Goal: Transaction & Acquisition: Purchase product/service

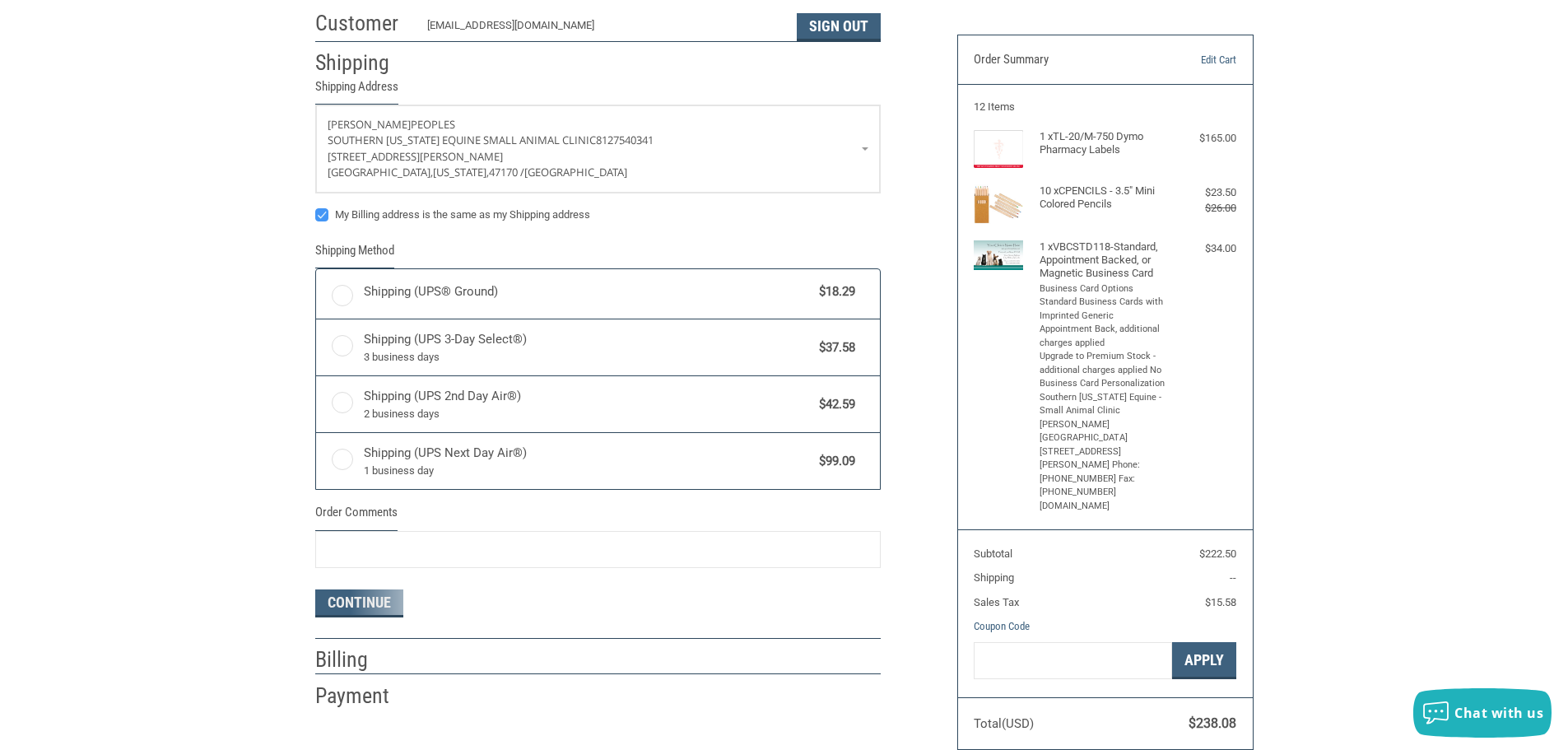
radio input "true"
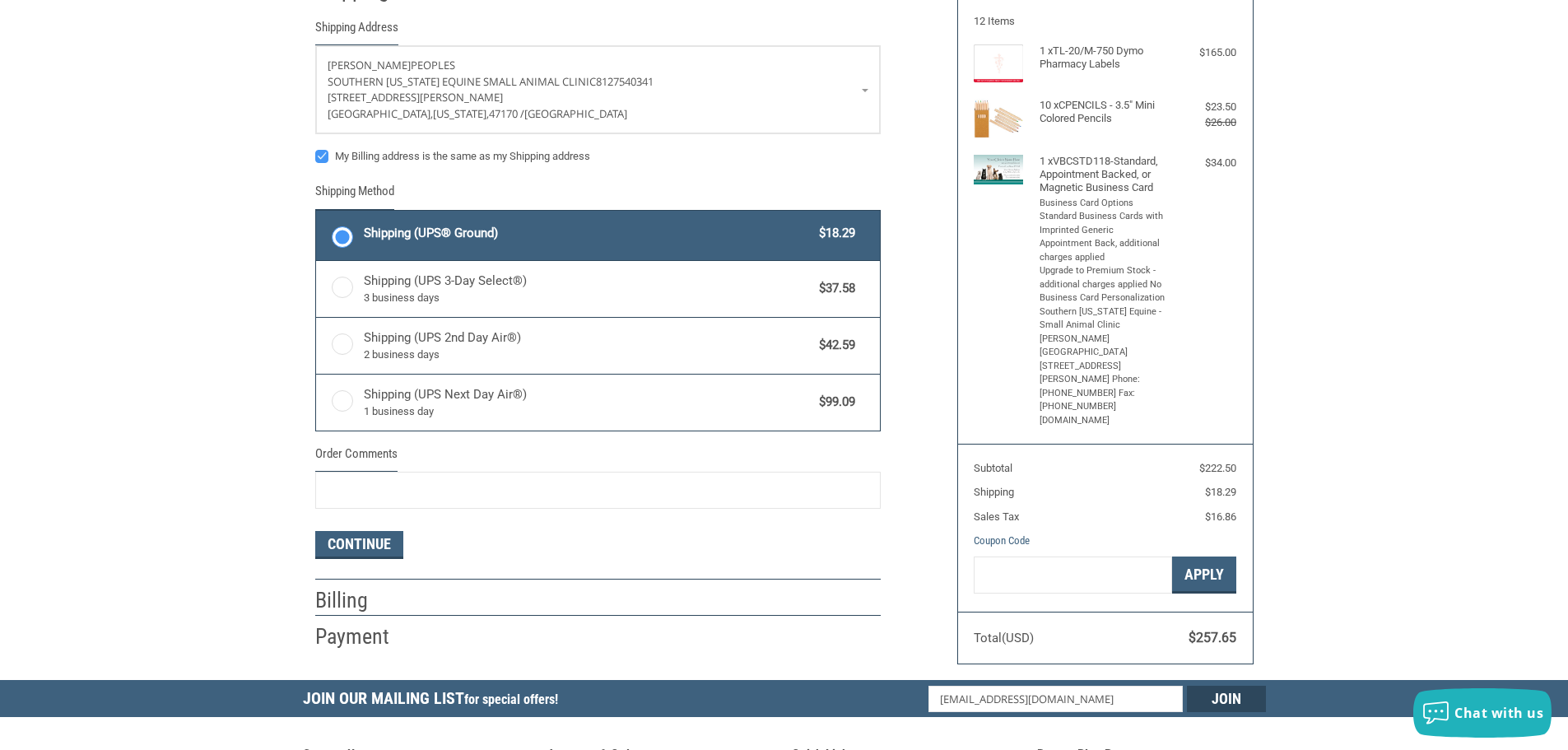
scroll to position [329, 0]
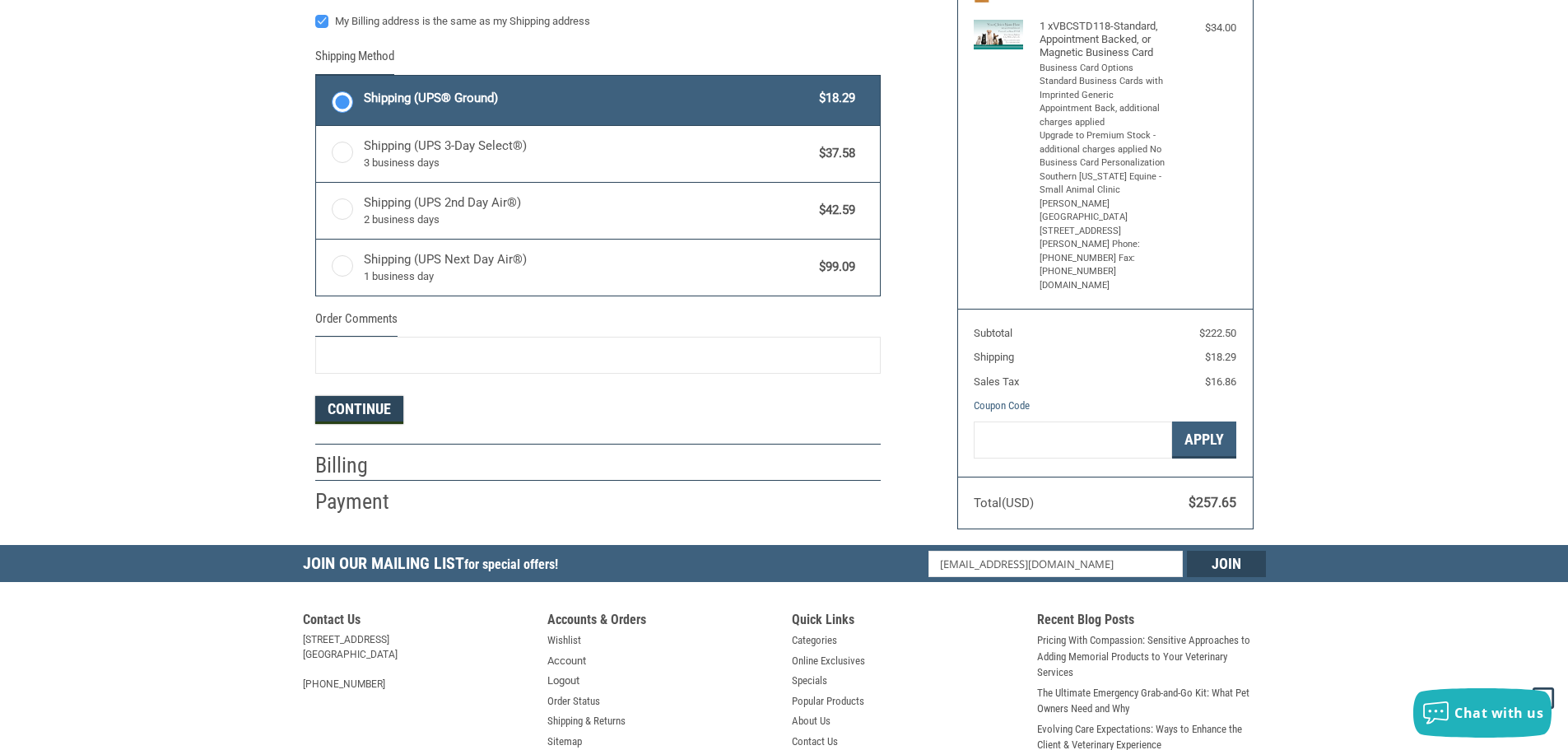
click at [379, 410] on button "Continue" at bounding box center [359, 410] width 88 height 28
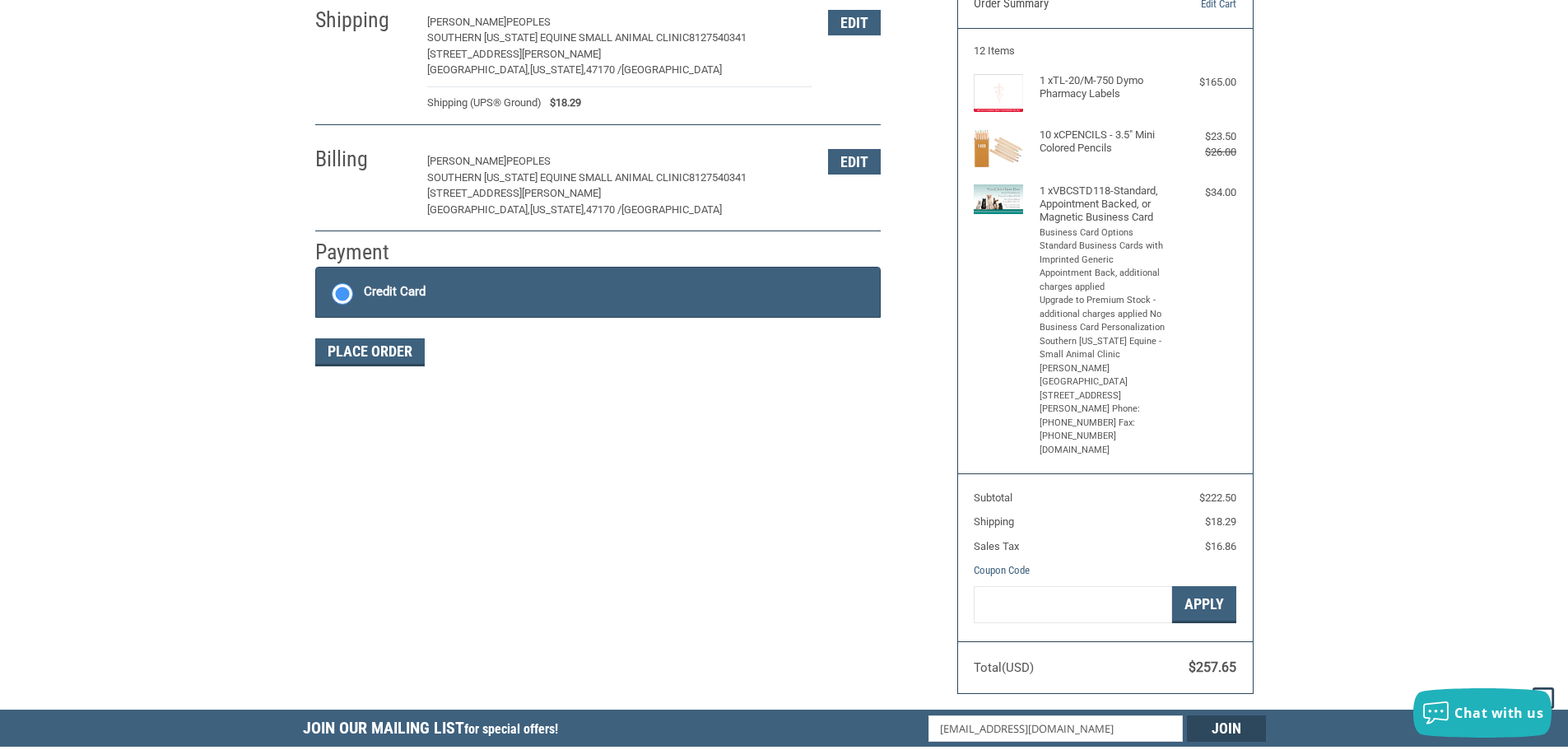
scroll to position [212, 0]
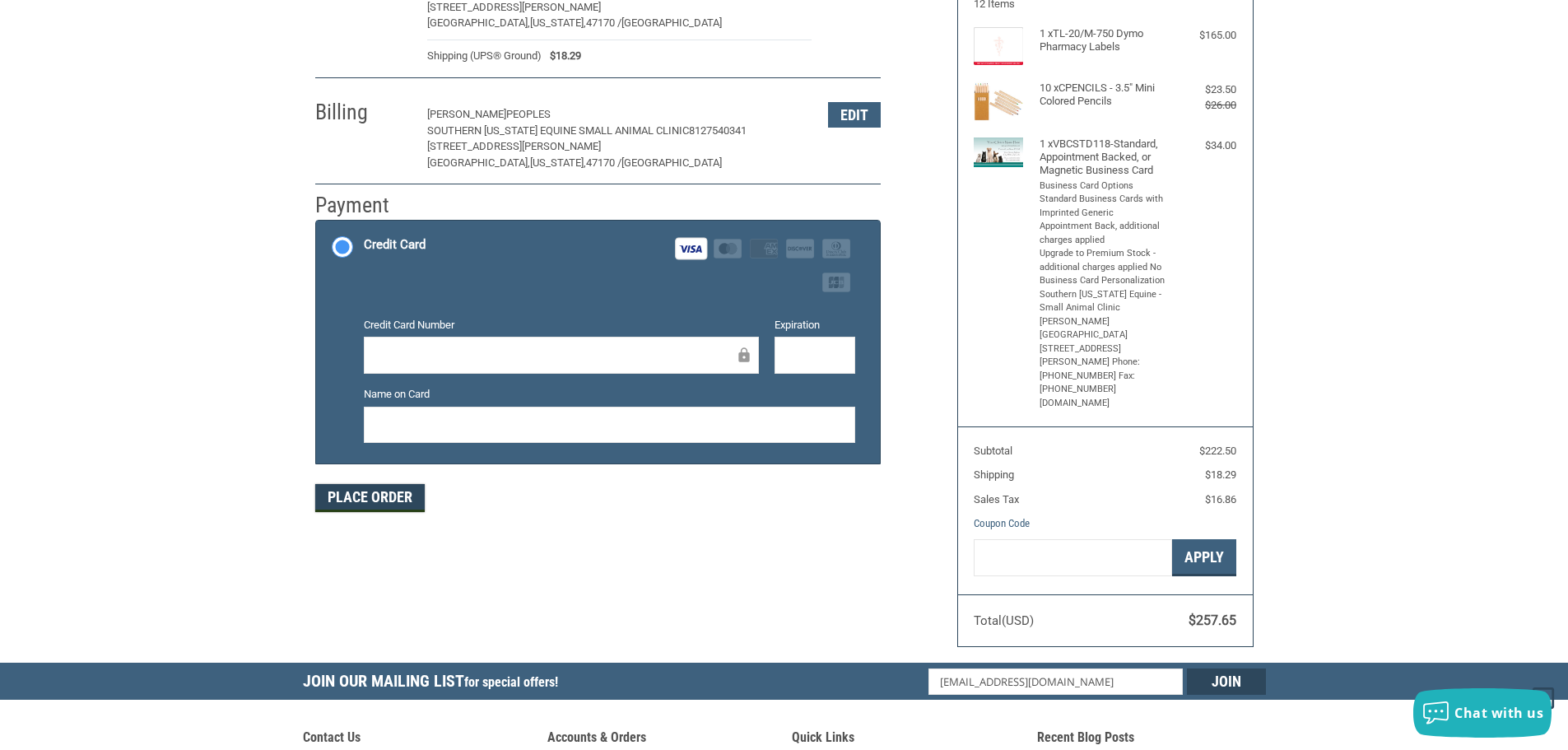
click at [345, 492] on button "Place Order" at bounding box center [370, 498] width 109 height 28
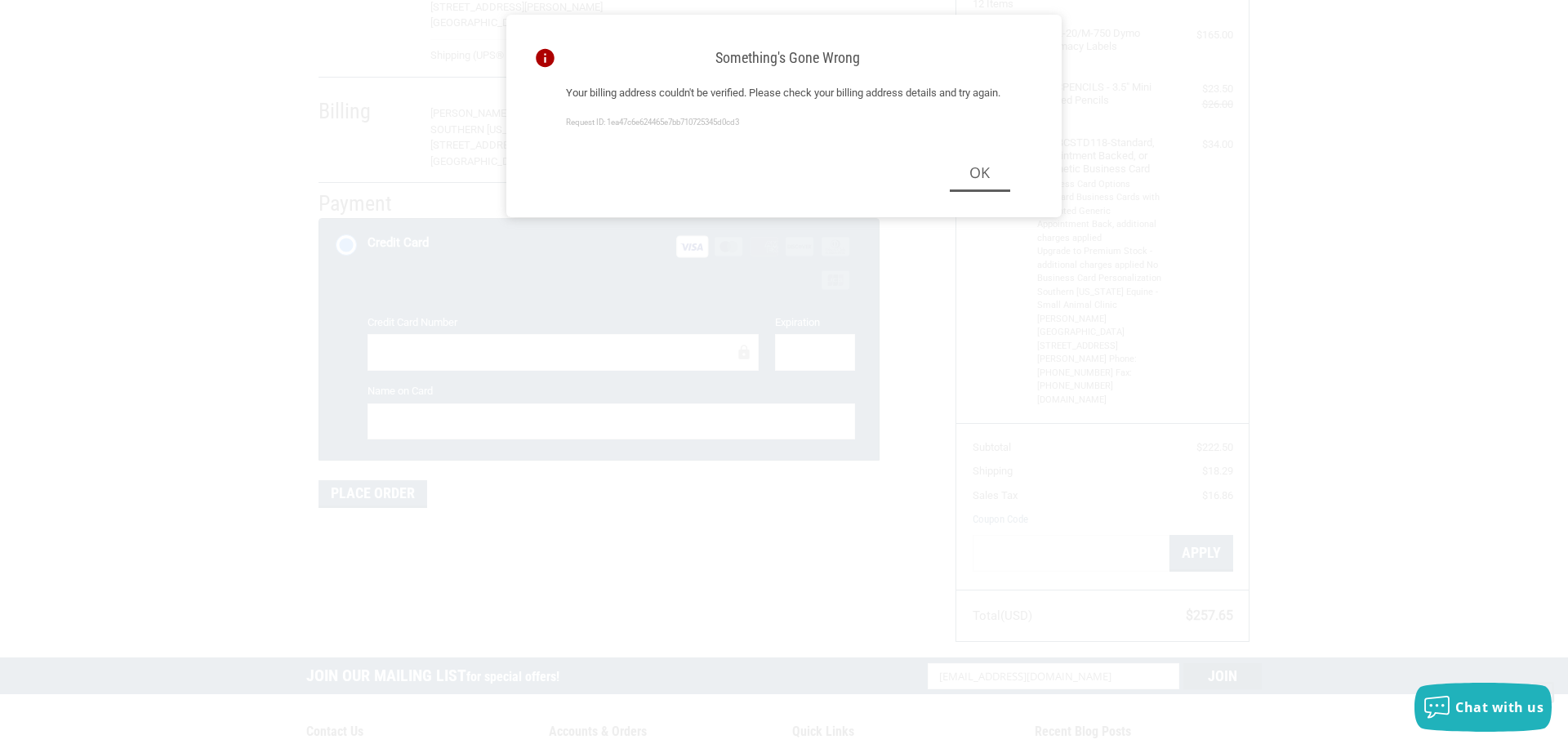
click at [787, 129] on div "Request ID: 1ea47c6e624465e7bb710725345d0cd3" at bounding box center [788, 124] width 445 height 13
click at [977, 191] on button "Ok" at bounding box center [979, 172] width 60 height 37
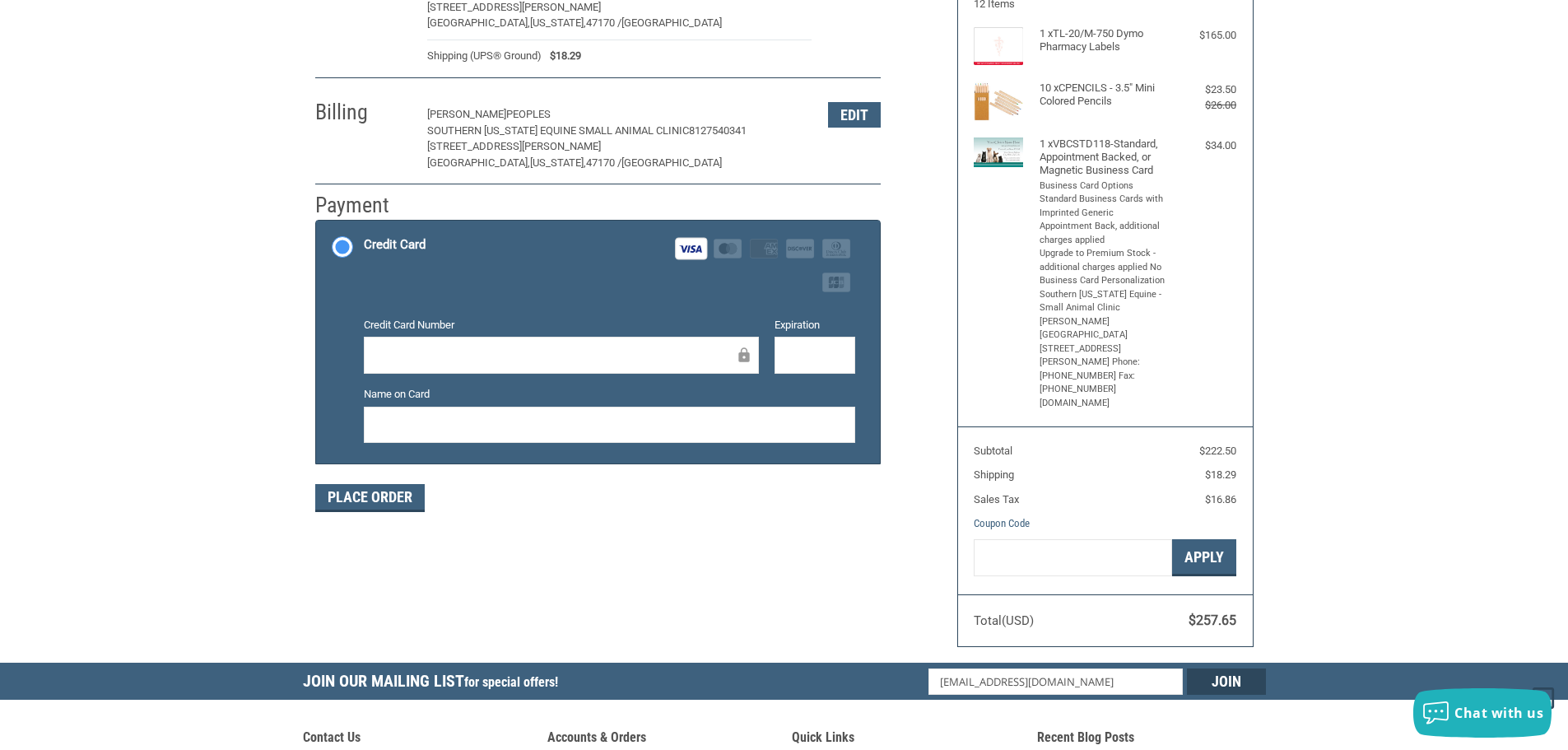
click at [594, 318] on label "Credit Card Number" at bounding box center [561, 325] width 395 height 16
click at [378, 499] on button "Place Order" at bounding box center [370, 498] width 109 height 28
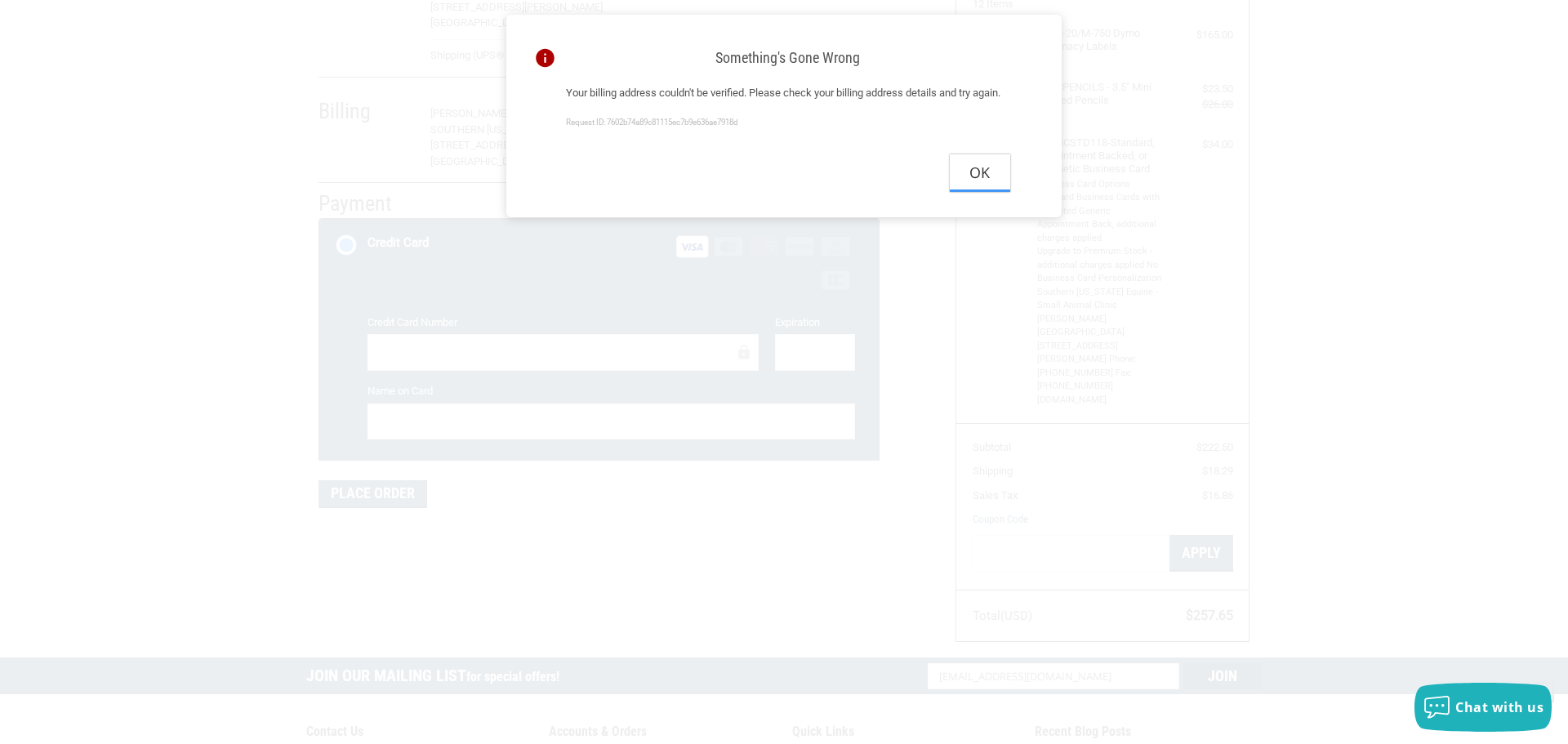
click at [978, 191] on button "Ok" at bounding box center [979, 172] width 60 height 37
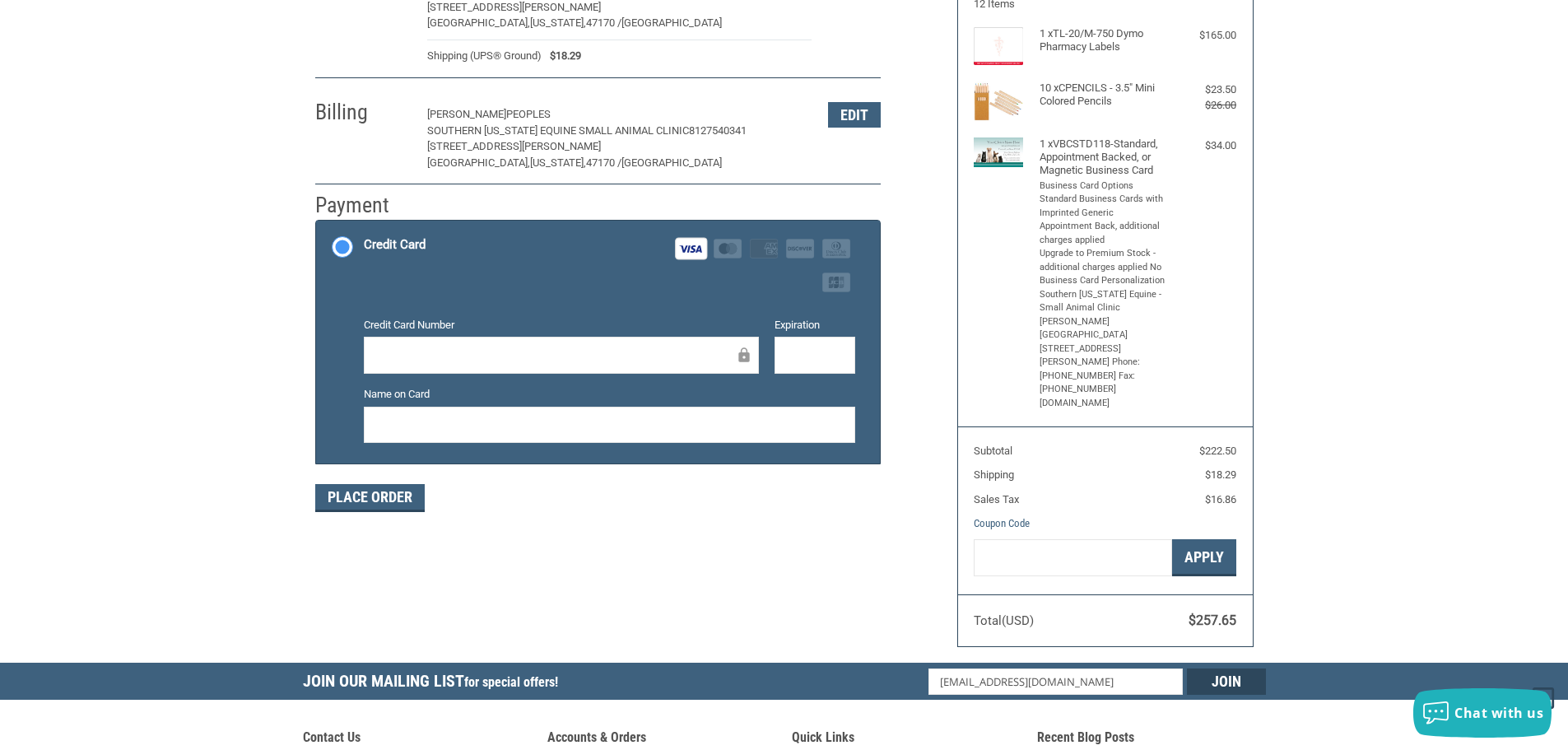
click at [615, 345] on div at bounding box center [561, 355] width 395 height 37
click at [357, 411] on div "Name on Card" at bounding box center [609, 415] width 508 height 59
click at [521, 415] on div at bounding box center [609, 425] width 492 height 37
click at [674, 510] on div "Place Order" at bounding box center [598, 498] width 565 height 28
click at [394, 508] on button "Place Order" at bounding box center [370, 498] width 109 height 28
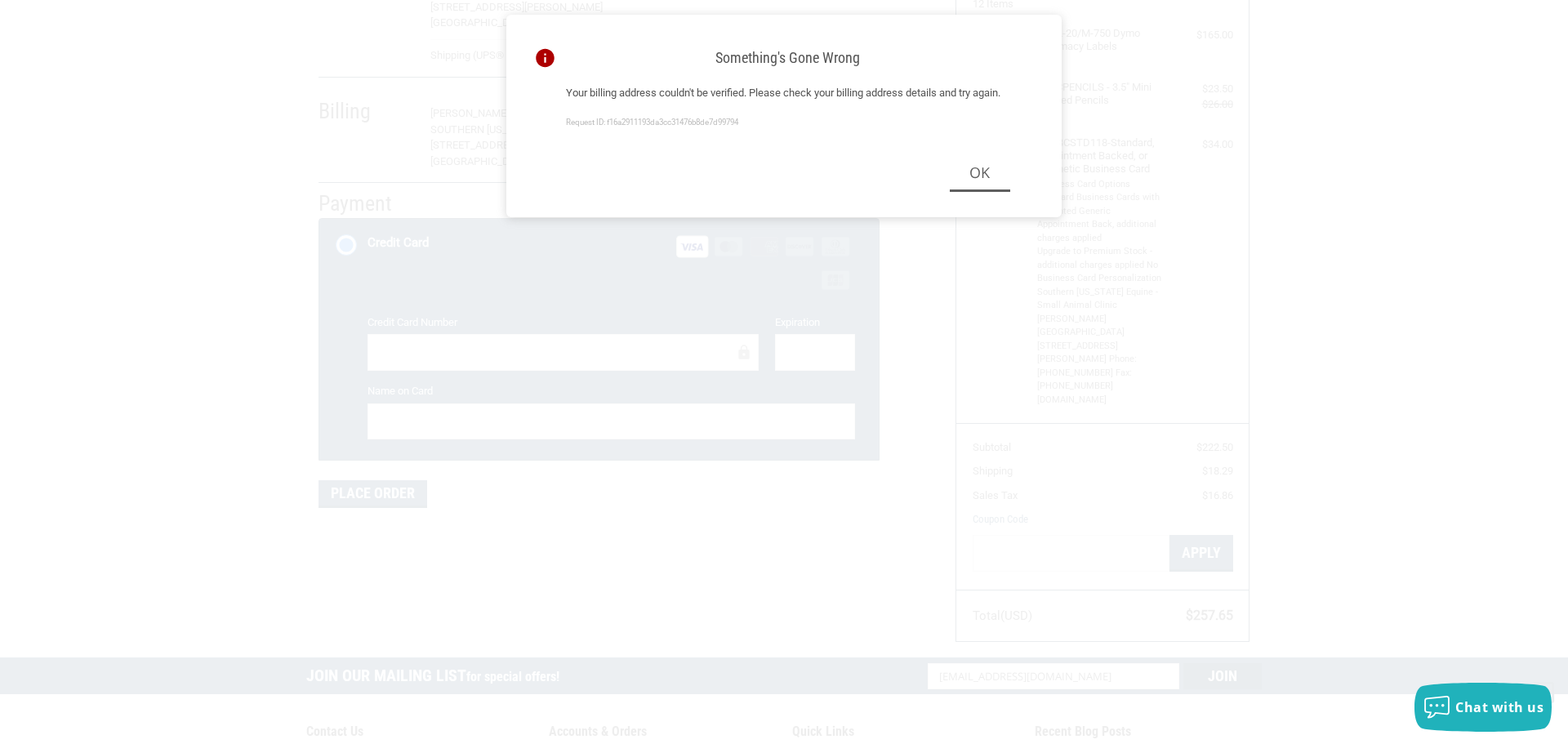
click at [645, 88] on p "Your billing address couldn't be verified. Please check your billing address de…" at bounding box center [788, 93] width 445 height 16
click at [671, 101] on p "Your billing address couldn't be verified. Please check your billing address de…" at bounding box center [788, 93] width 445 height 16
click at [970, 191] on button "Ok" at bounding box center [979, 172] width 60 height 37
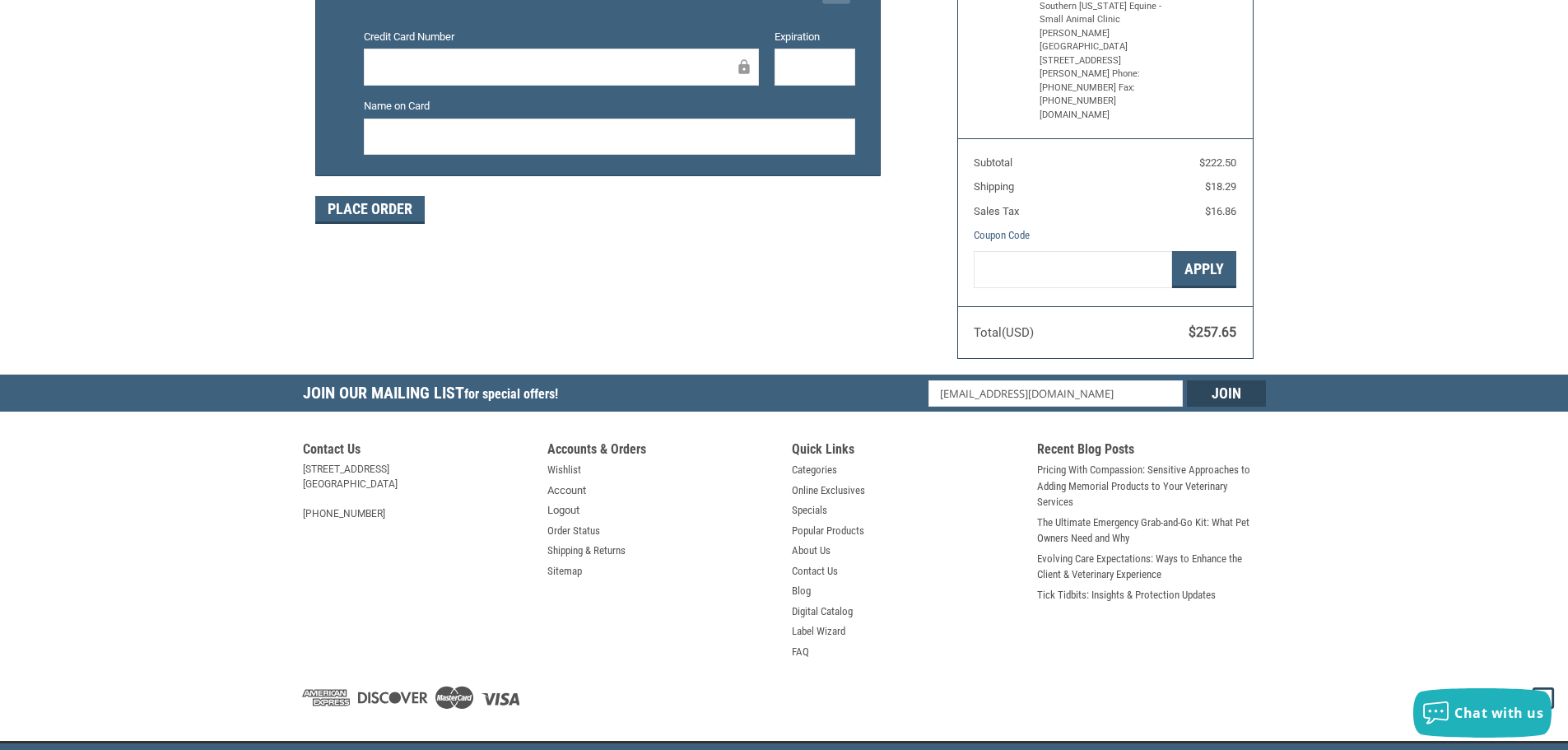
scroll to position [0, 0]
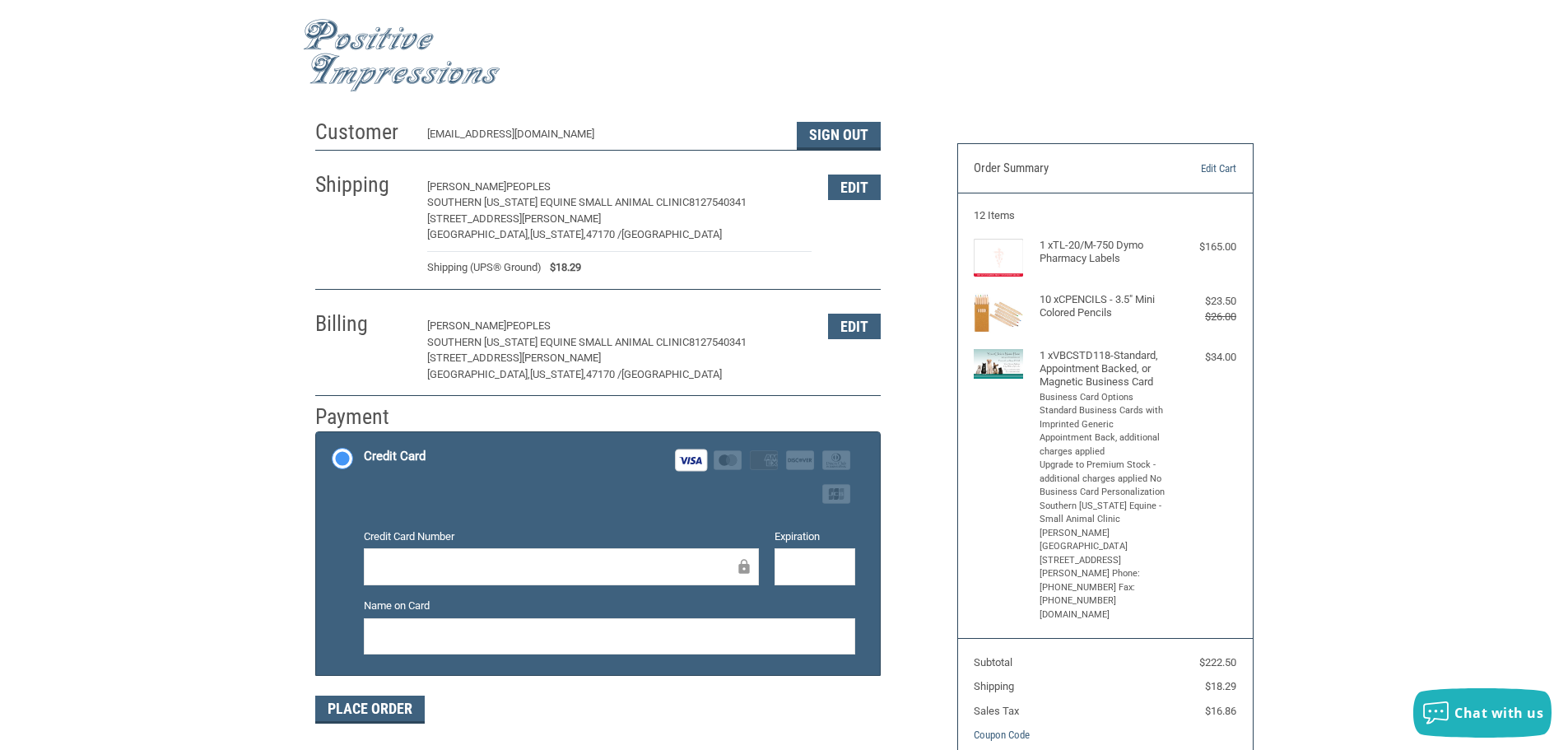
drag, startPoint x: 492, startPoint y: 341, endPoint x: 545, endPoint y: 335, distance: 53.3
click at [492, 341] on span "Southern [US_STATE] Equine Small Animal Clinic" at bounding box center [558, 343] width 262 height 13
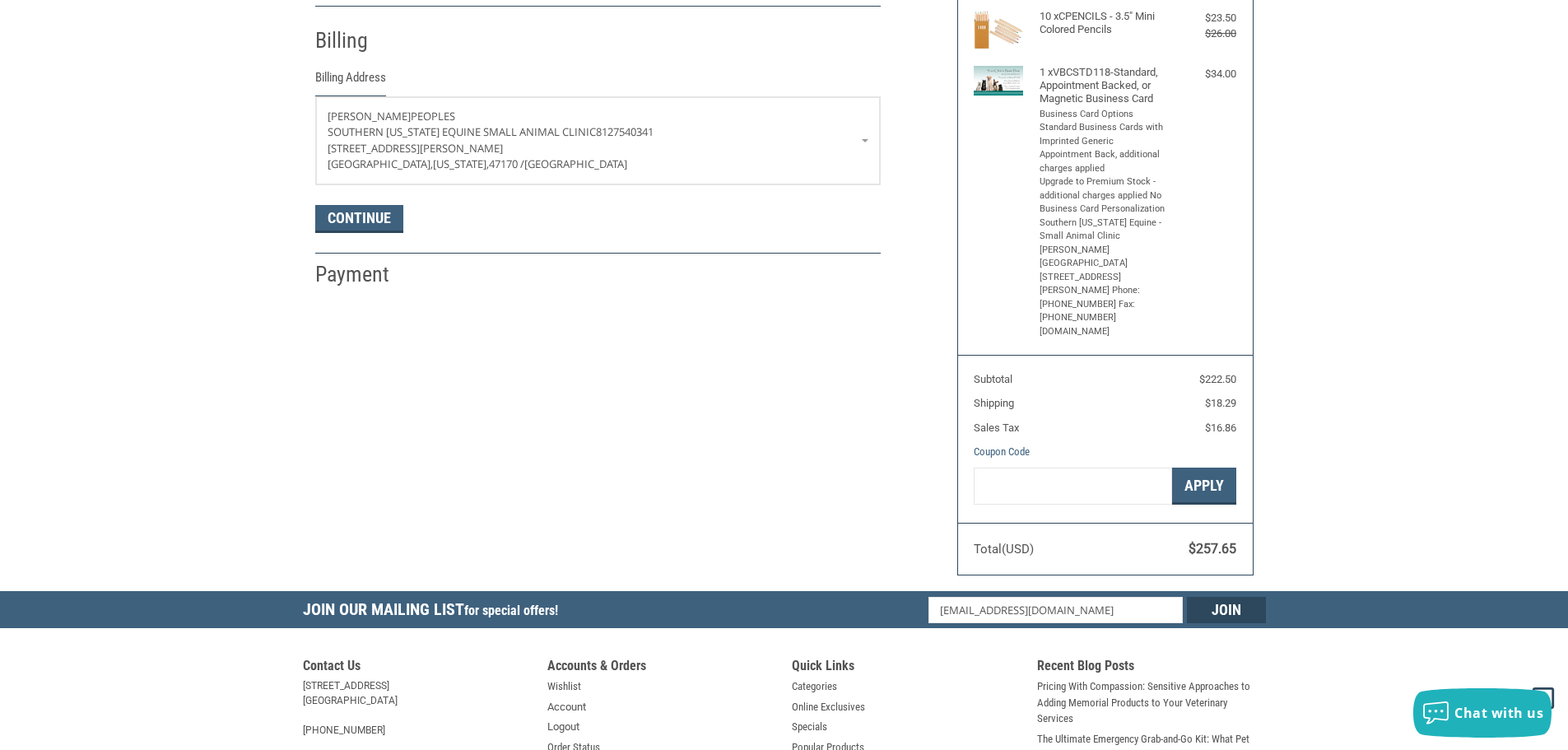
scroll to position [291, 0]
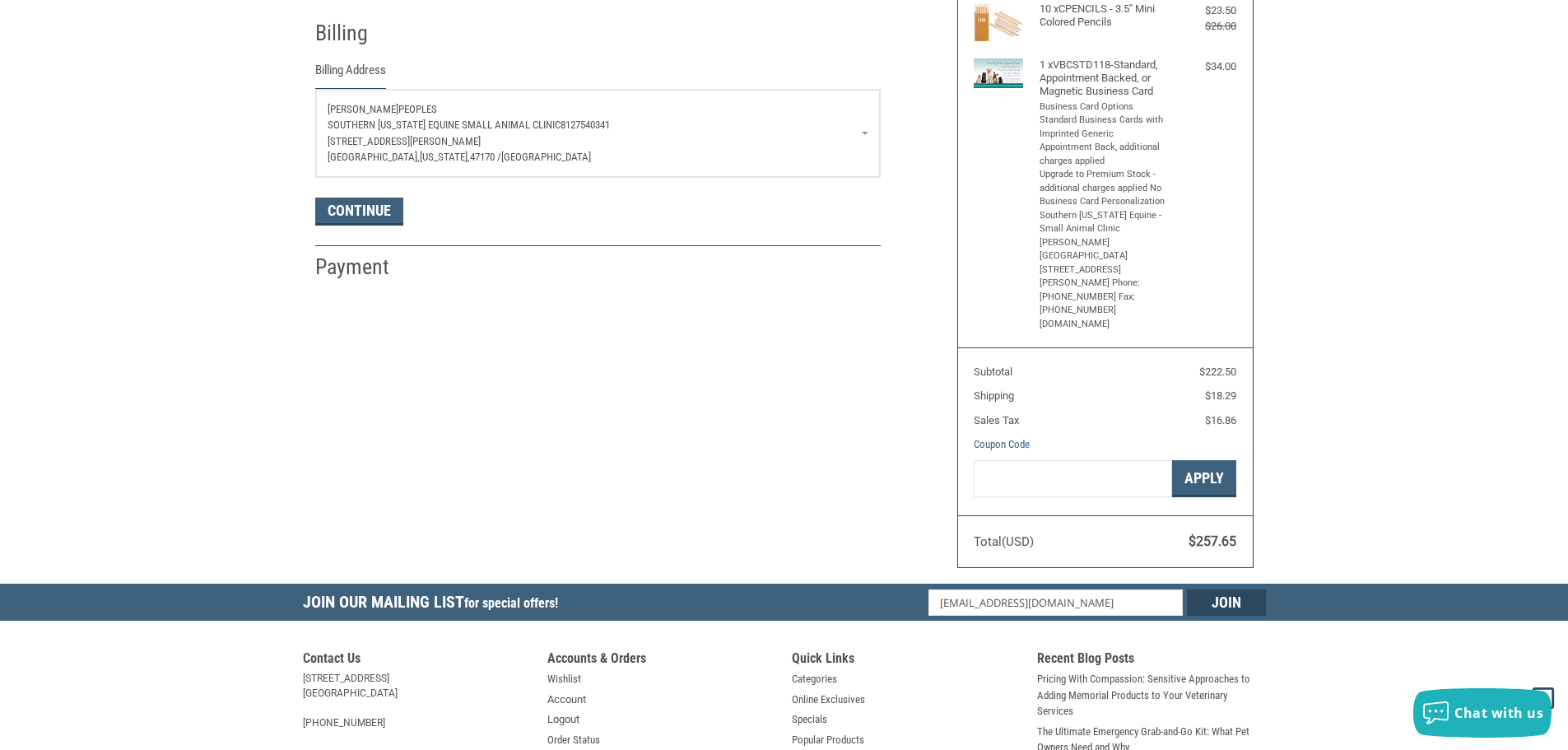
click at [563, 122] on span "8127540341" at bounding box center [585, 125] width 49 height 13
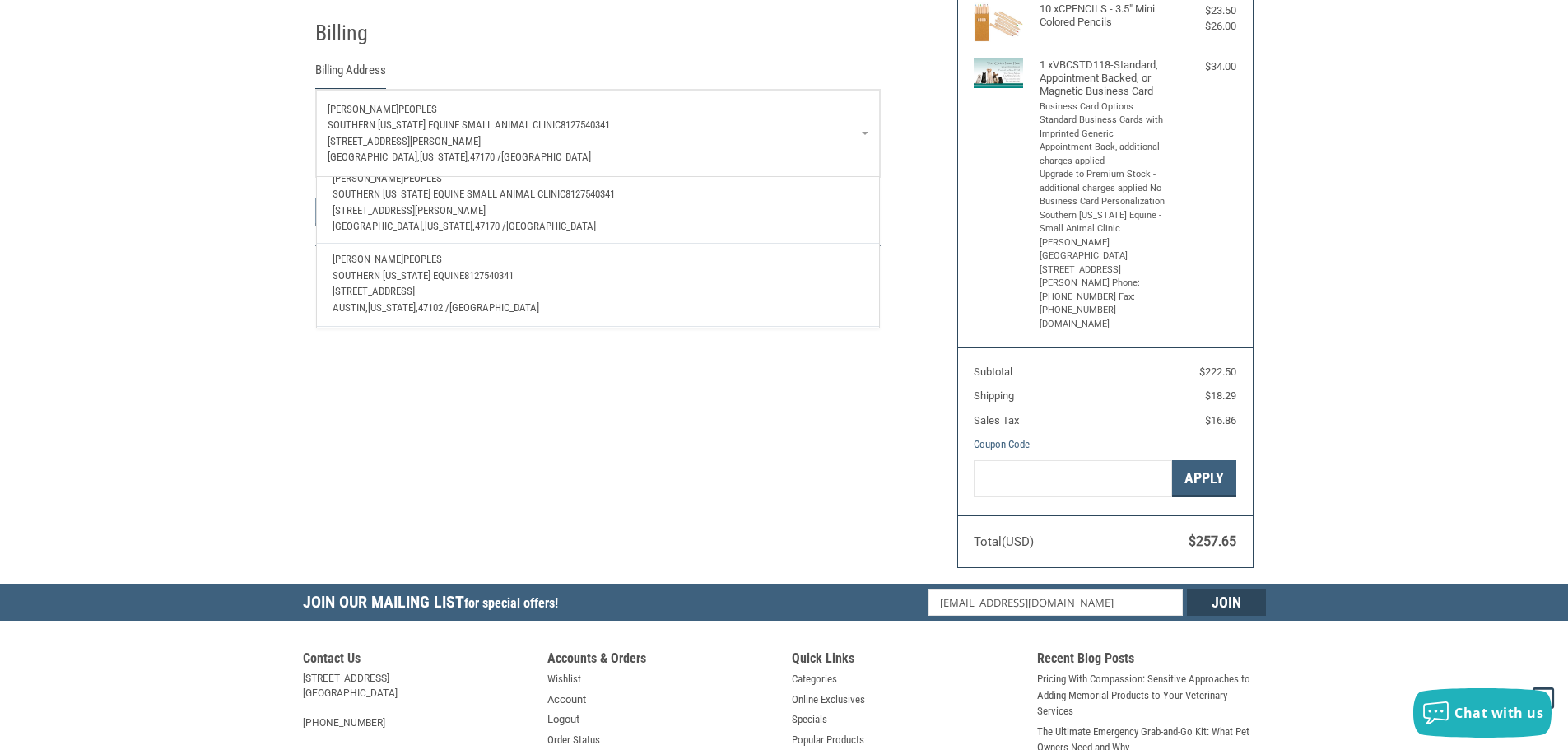
scroll to position [222, 0]
click at [525, 267] on p "Southern [US_STATE] Equine 8127540341" at bounding box center [597, 275] width 530 height 16
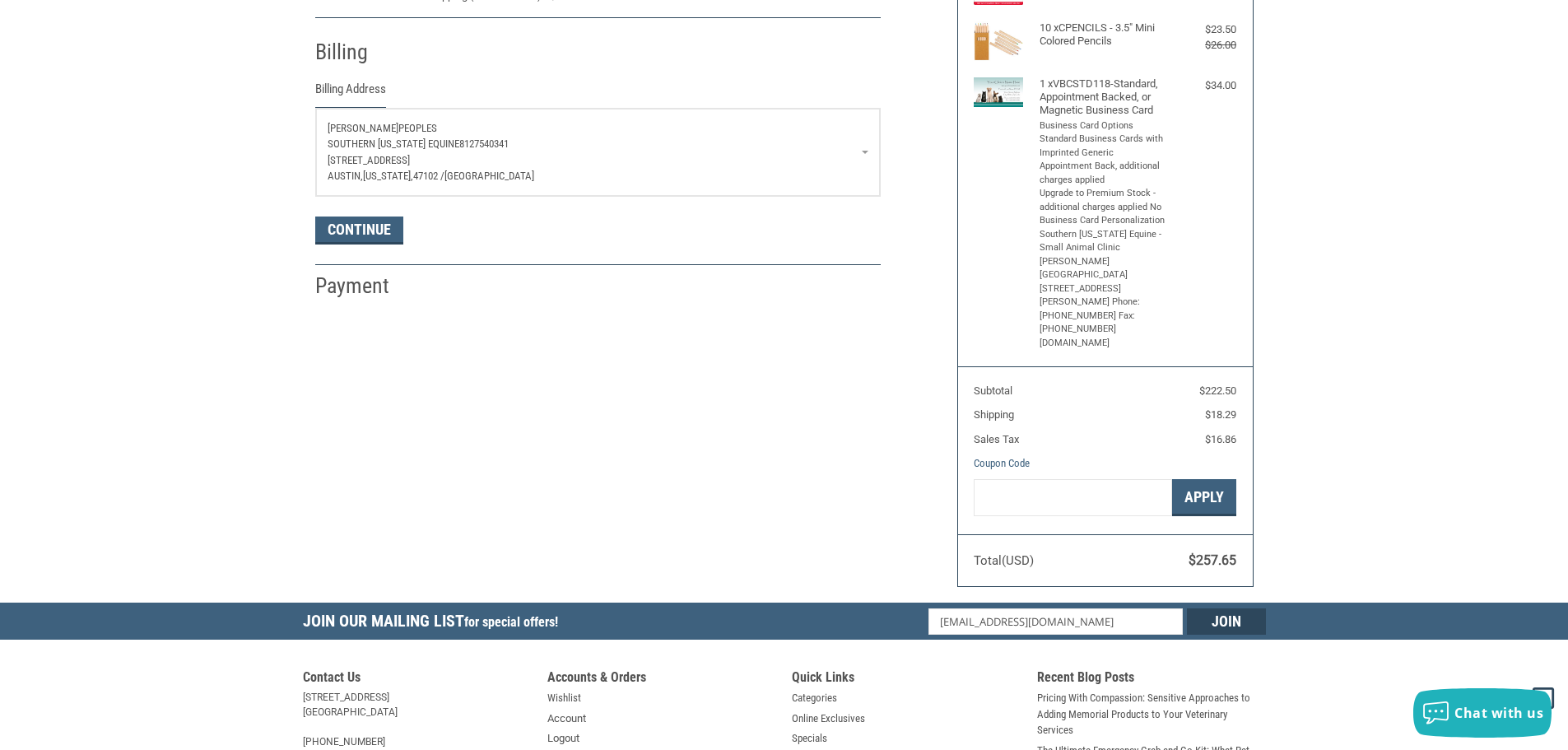
scroll to position [291, 0]
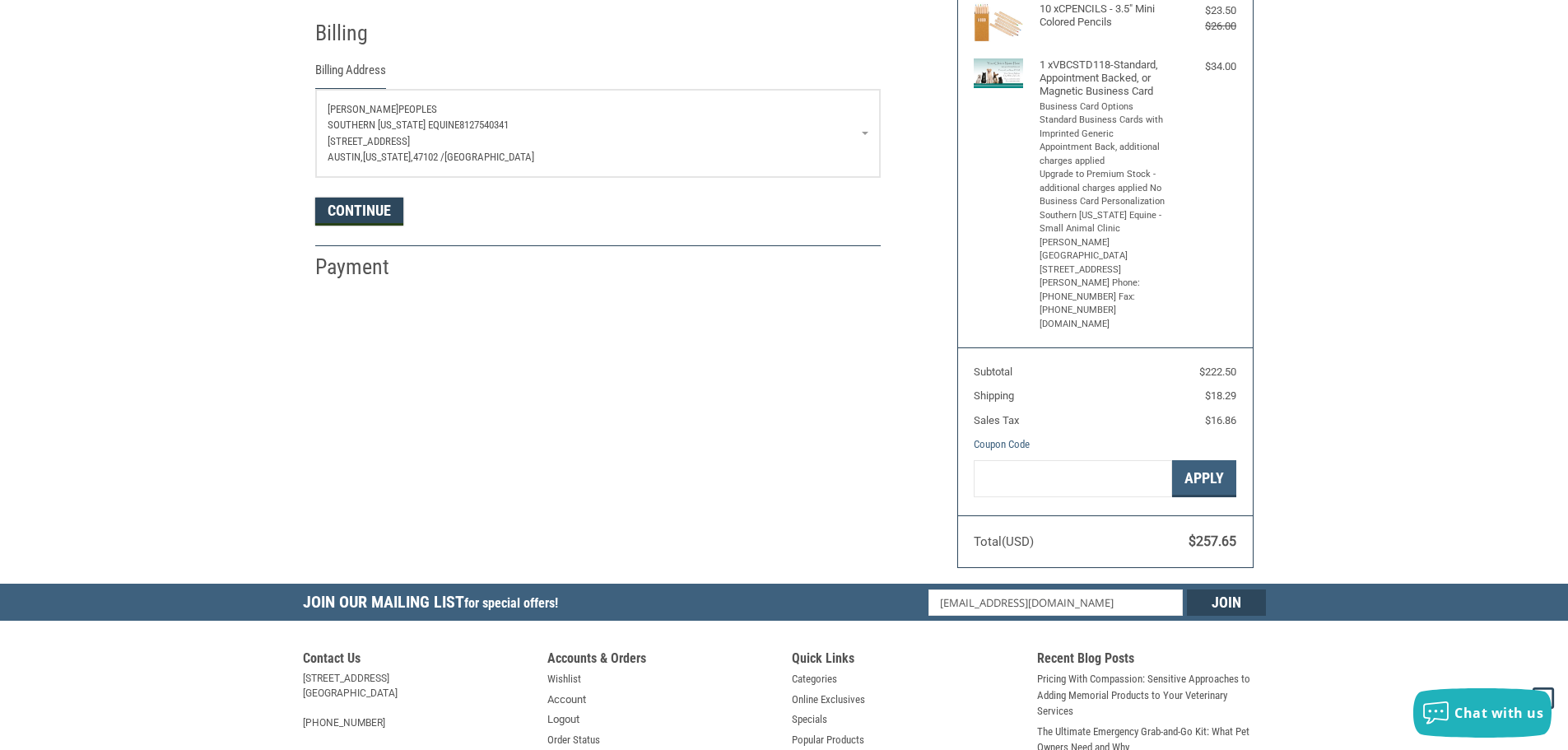
click at [366, 216] on button "Continue" at bounding box center [359, 211] width 88 height 28
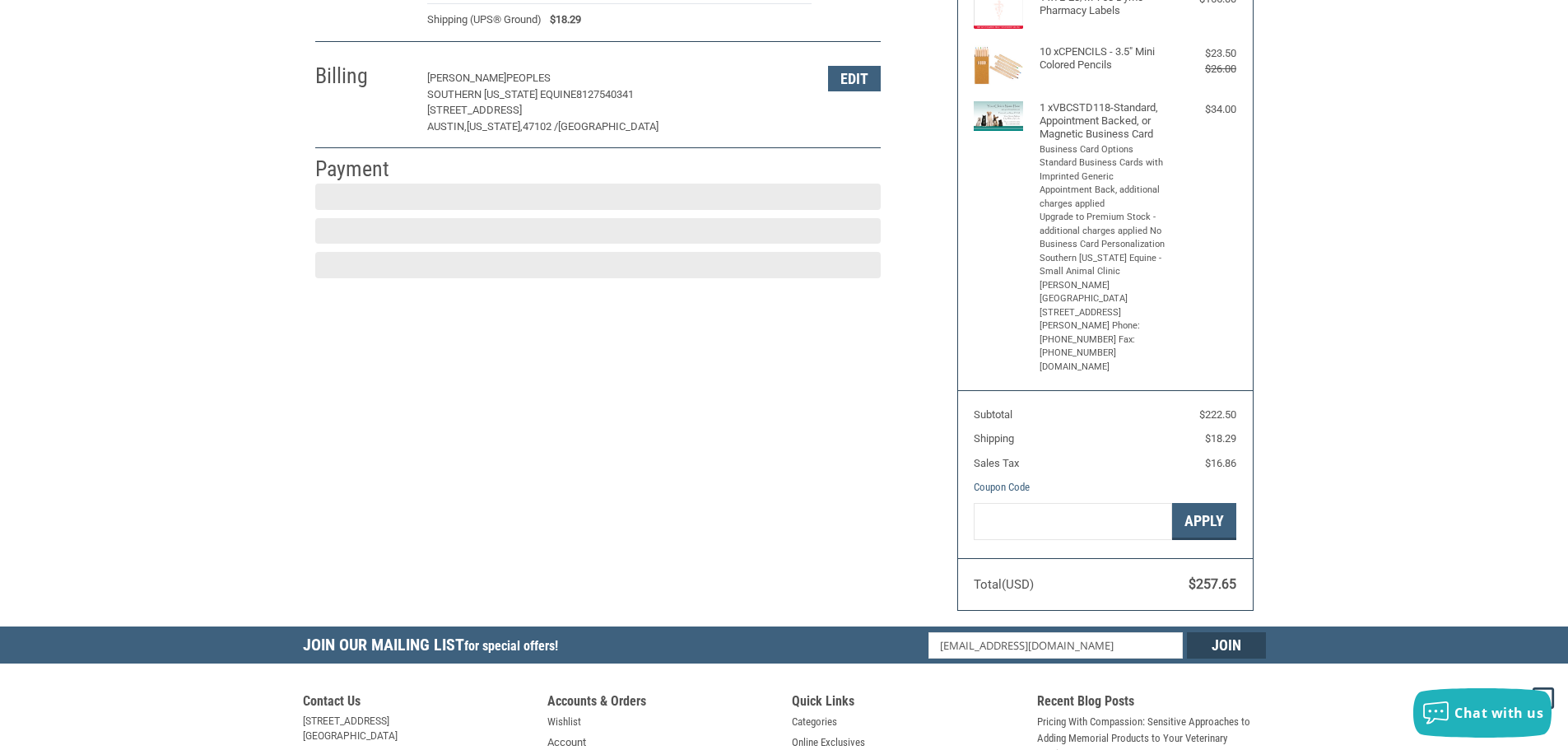
scroll to position [247, 0]
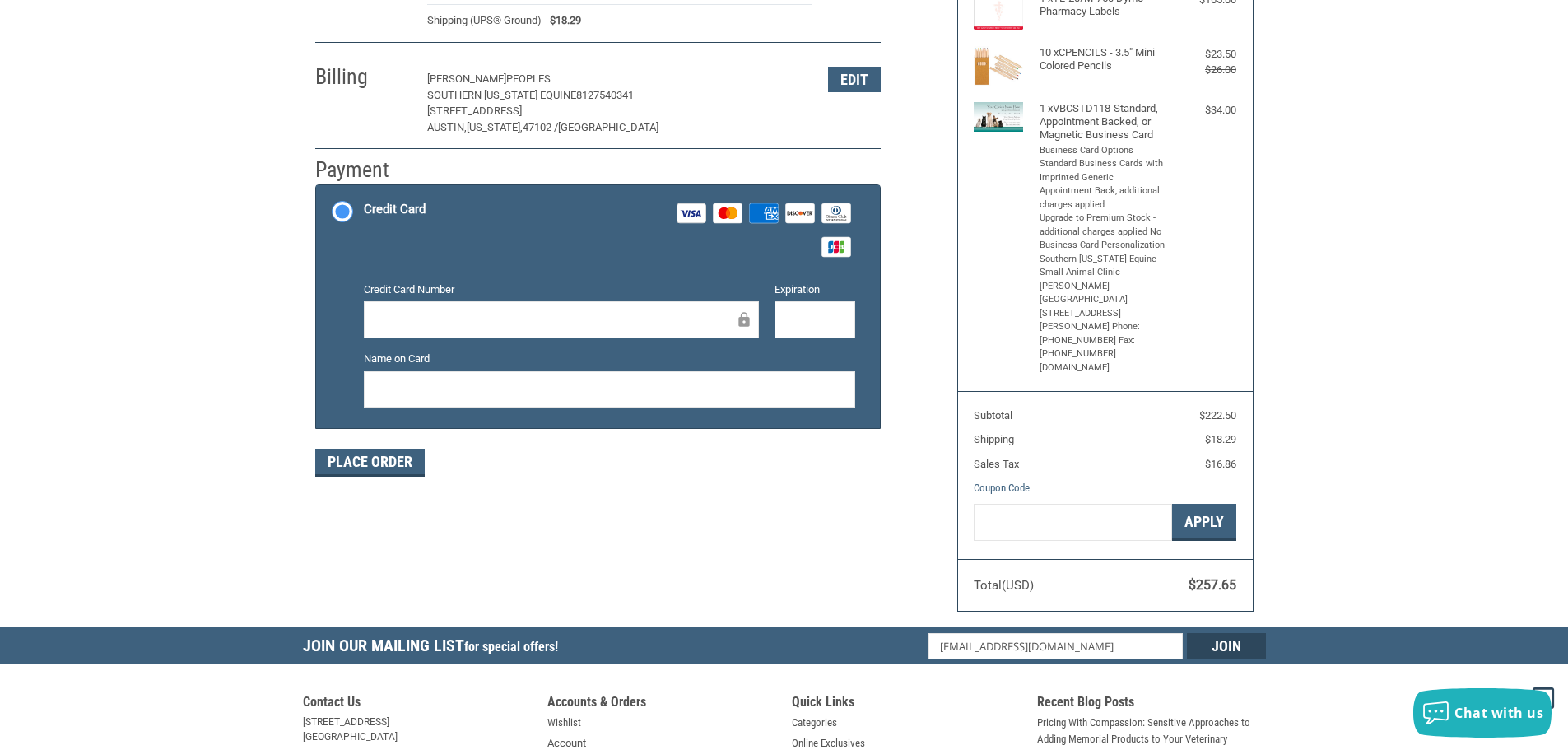
click at [524, 299] on div "Credit Card Number" at bounding box center [561, 311] width 411 height 59
click at [524, 309] on div at bounding box center [561, 320] width 395 height 37
click at [384, 460] on button "Place Order" at bounding box center [370, 463] width 109 height 28
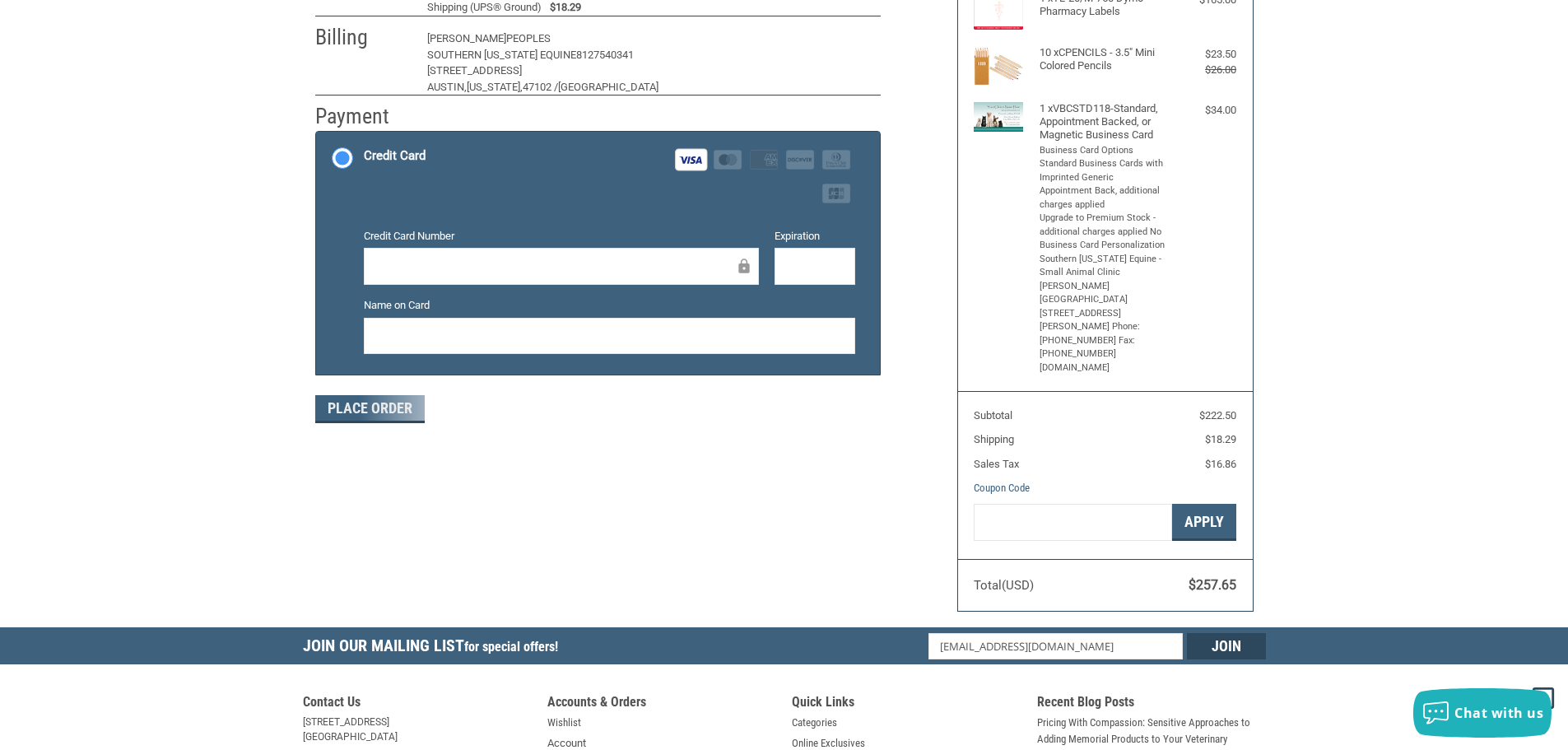
scroll to position [197, 0]
